Goal: Task Accomplishment & Management: Manage account settings

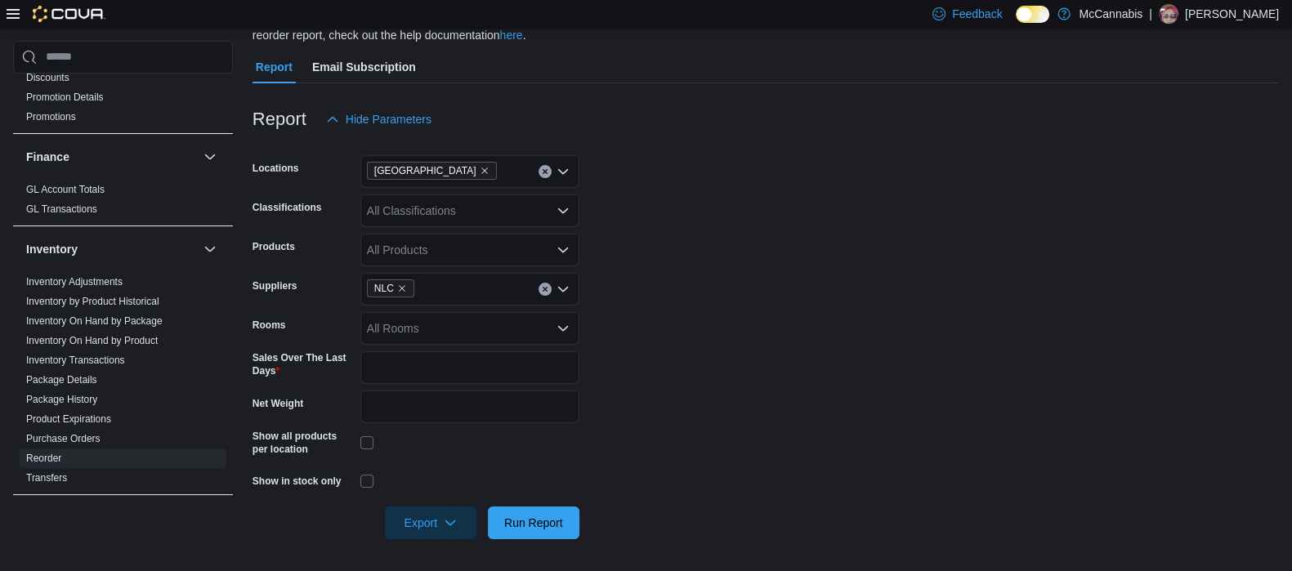
scroll to position [25, 0]
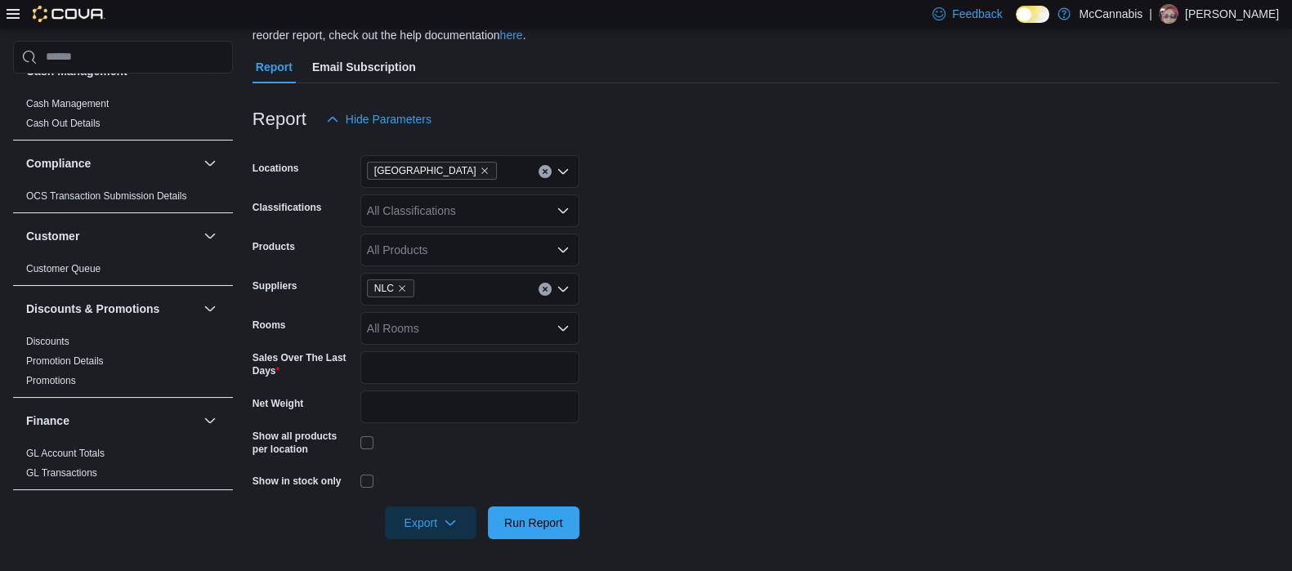
click at [15, 18] on icon at bounding box center [13, 14] width 13 height 10
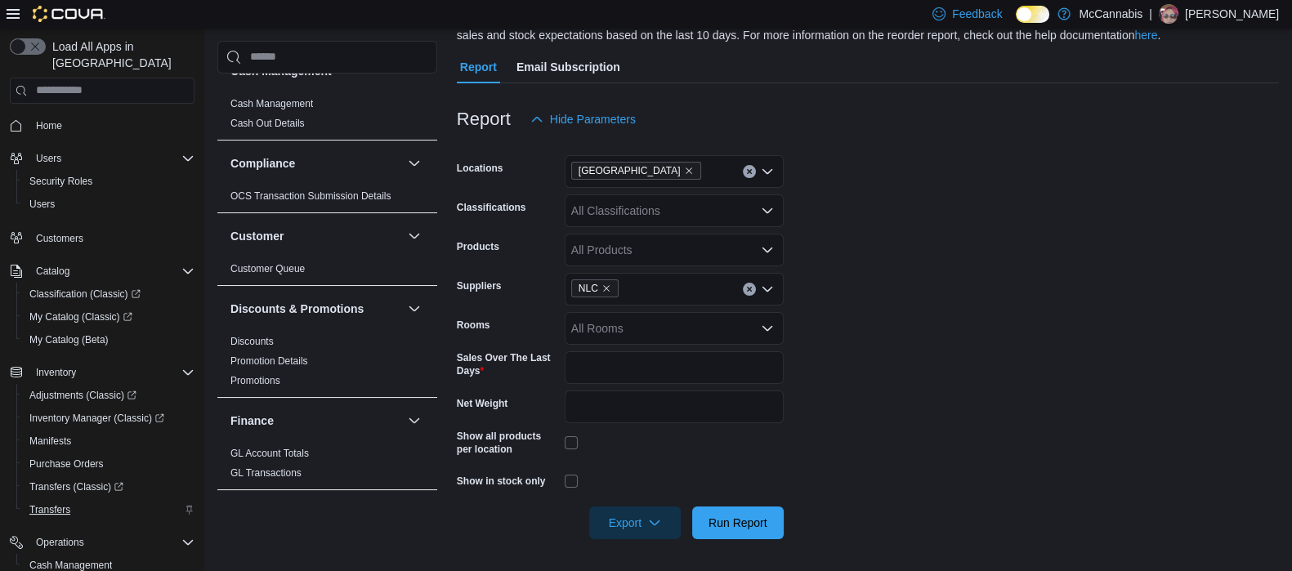
scroll to position [101, 0]
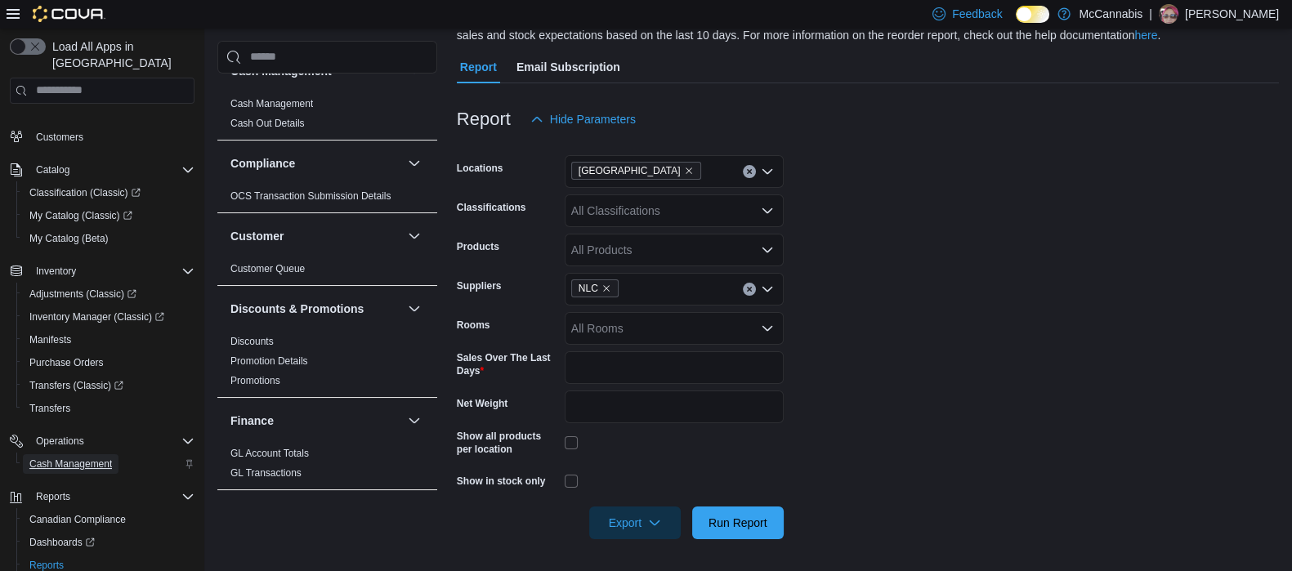
click at [78, 458] on span "Cash Management" at bounding box center [70, 464] width 83 height 13
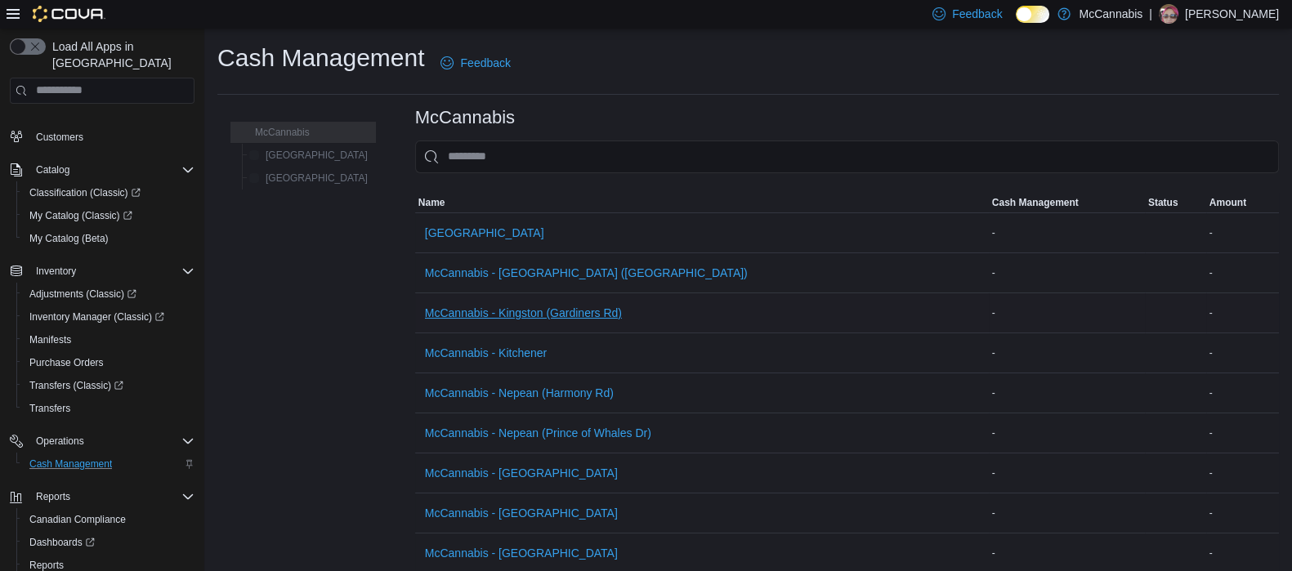
scroll to position [109, 0]
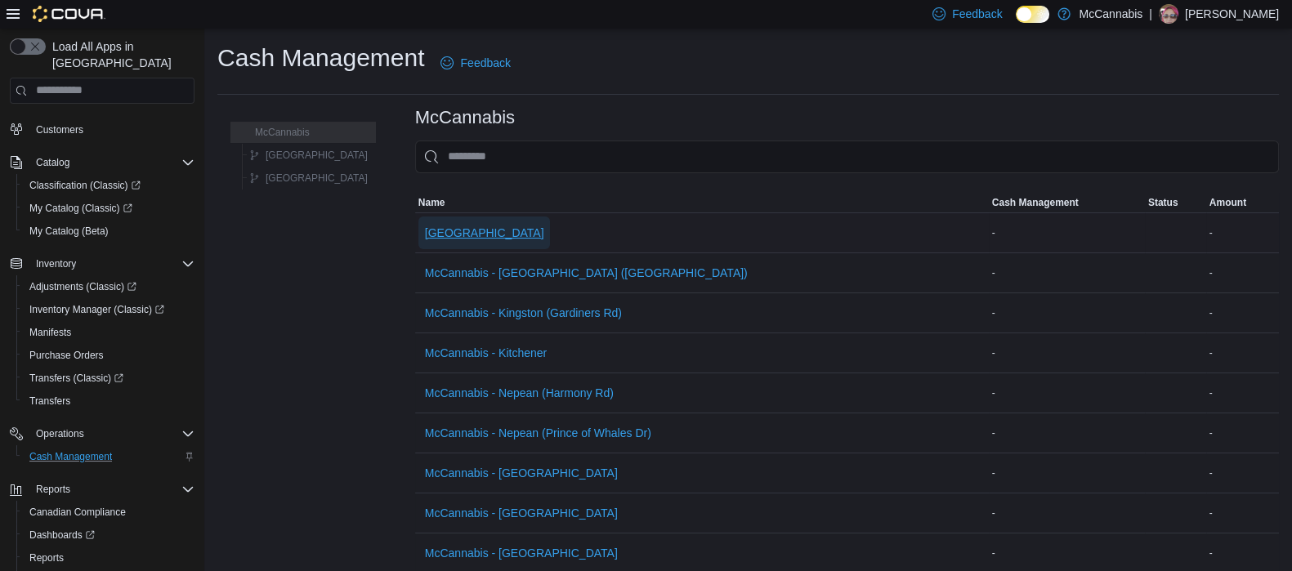
click at [425, 235] on span "[GEOGRAPHIC_DATA]" at bounding box center [484, 233] width 119 height 16
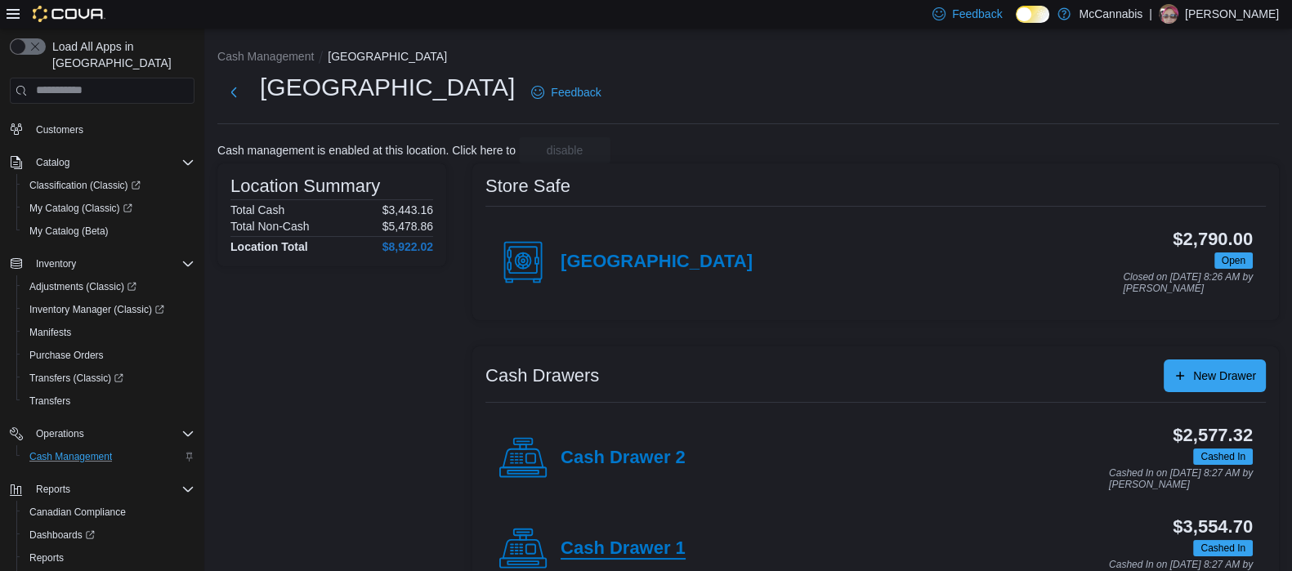
click at [625, 555] on h4 "Cash Drawer 1" at bounding box center [623, 549] width 125 height 21
